Goal: Task Accomplishment & Management: Use online tool/utility

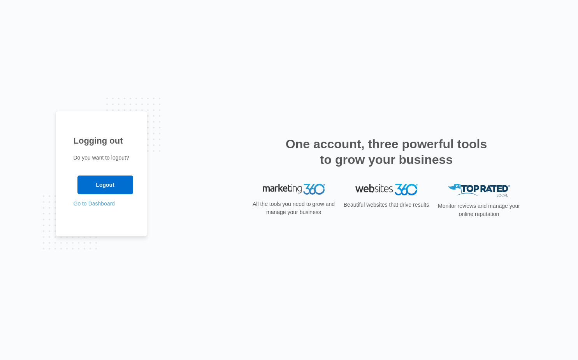
click at [100, 201] on link "Go to Dashboard" at bounding box center [95, 203] width 42 height 6
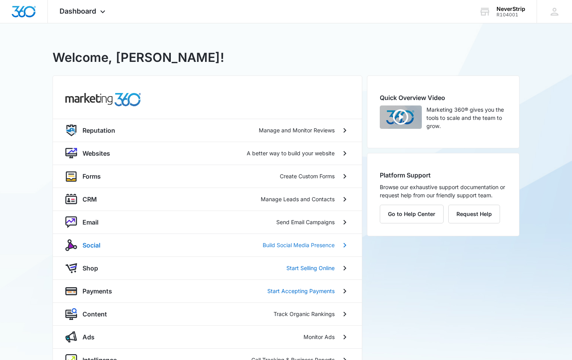
click at [95, 244] on p "Social" at bounding box center [91, 244] width 18 height 9
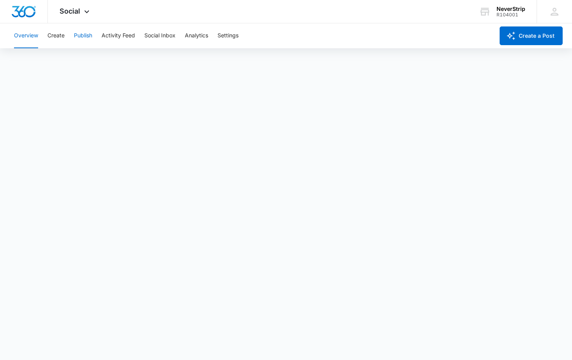
click at [90, 37] on button "Publish" at bounding box center [83, 35] width 18 height 25
click at [60, 37] on button "Create" at bounding box center [55, 35] width 17 height 25
